Goal: Find contact information: Find contact information

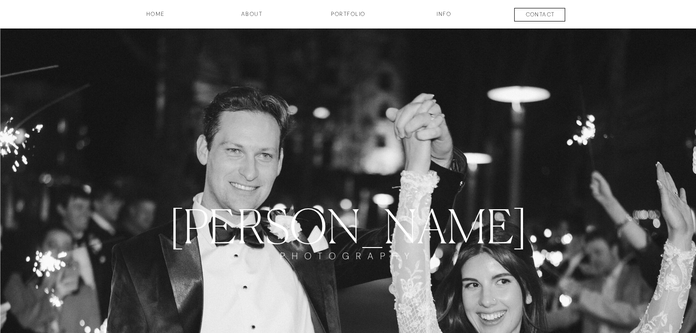
click at [443, 13] on h3 "INFO" at bounding box center [444, 18] width 47 height 16
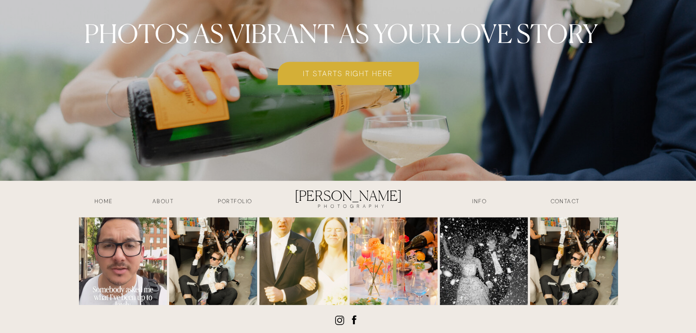
scroll to position [4234, 0]
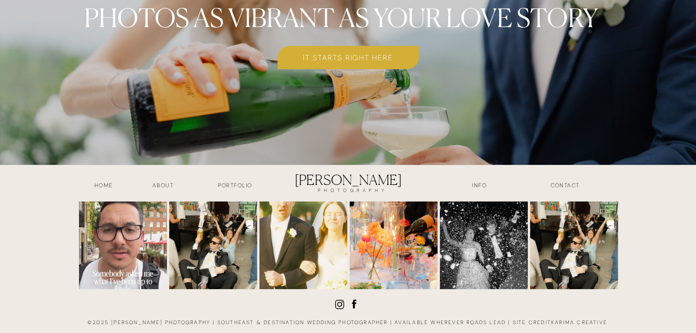
click at [555, 184] on h3 "contact" at bounding box center [565, 186] width 69 height 11
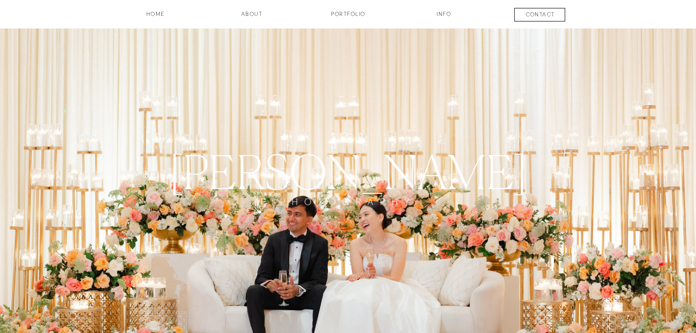
drag, startPoint x: 692, startPoint y: 55, endPoint x: 695, endPoint y: 67, distance: 12.0
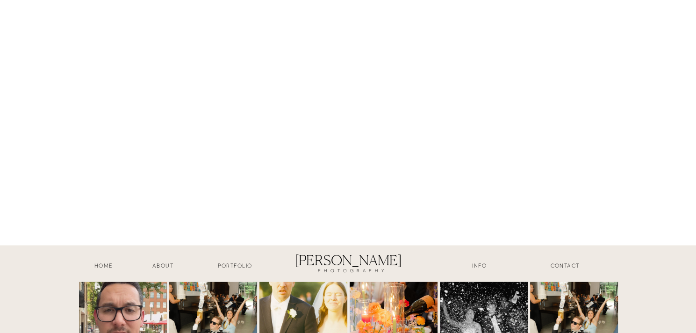
scroll to position [1092, 0]
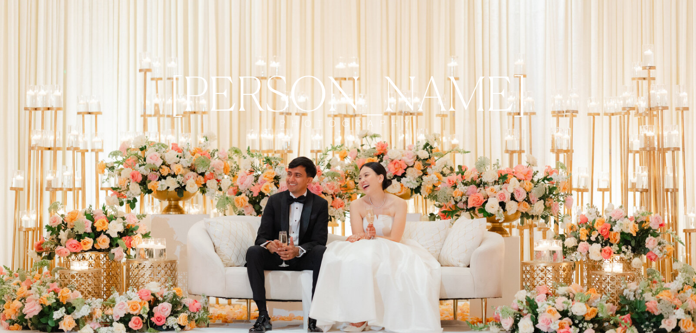
scroll to position [0, 0]
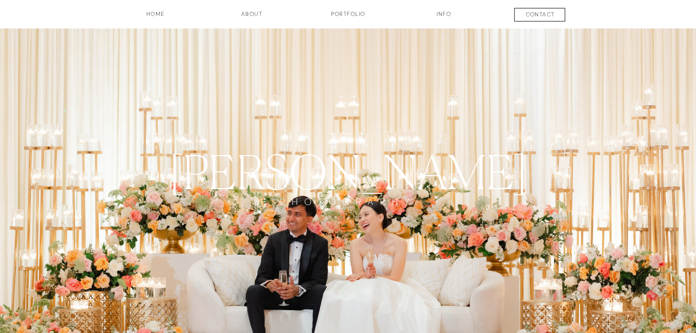
click at [552, 17] on h3 "contact" at bounding box center [540, 15] width 69 height 11
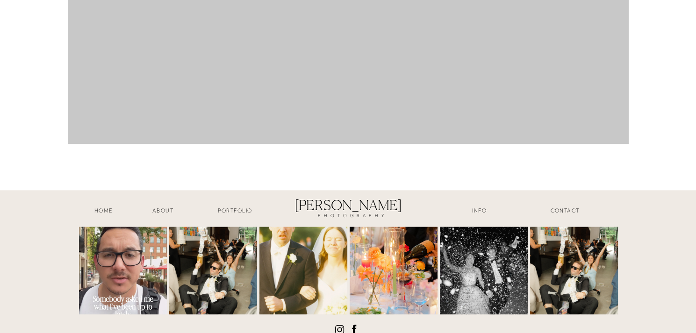
scroll to position [1169, 0]
